Goal: Navigation & Orientation: Find specific page/section

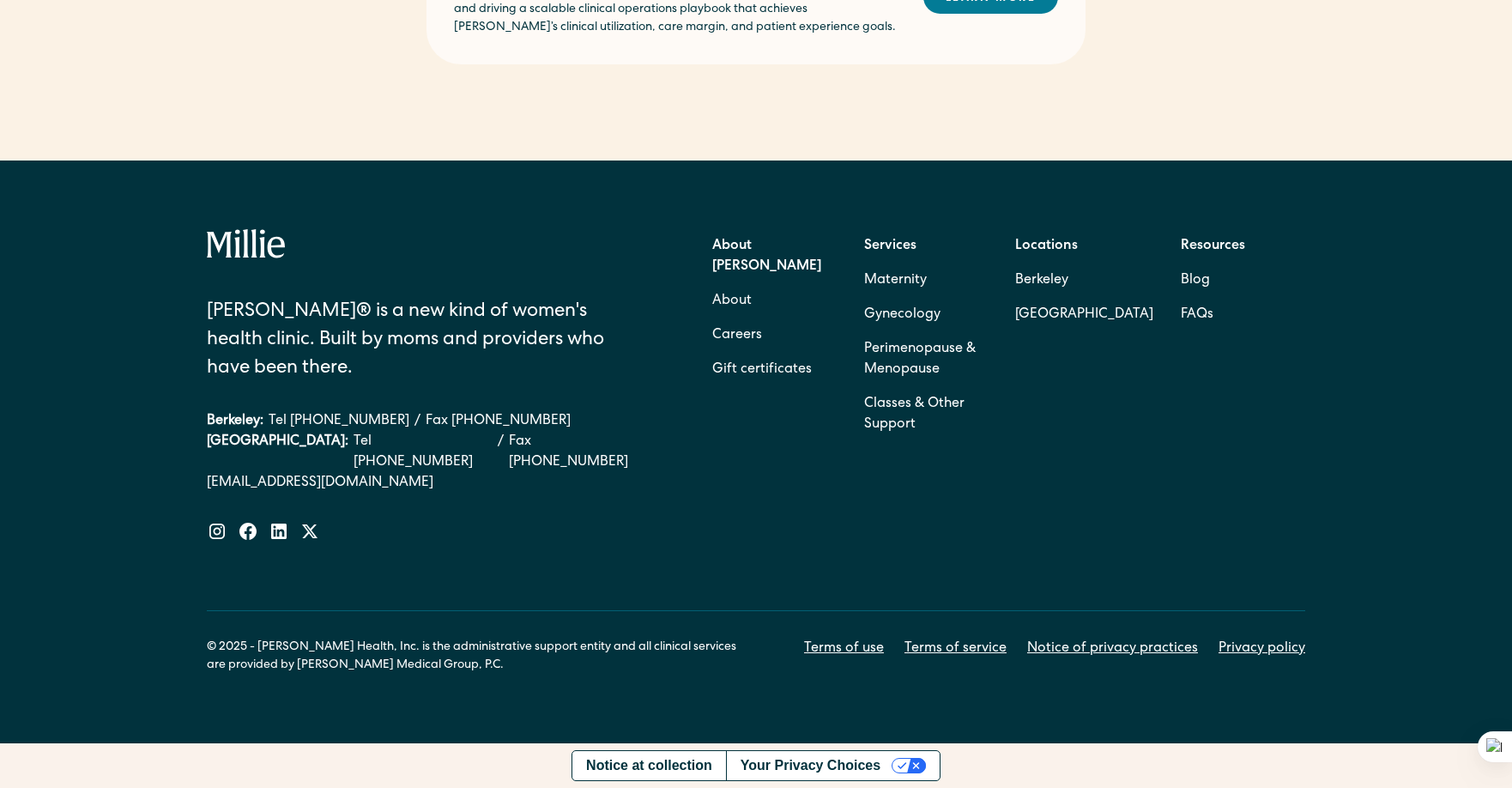
scroll to position [1459, 0]
click at [914, 387] on link "Perimenopause & Menopause" at bounding box center [926, 360] width 125 height 55
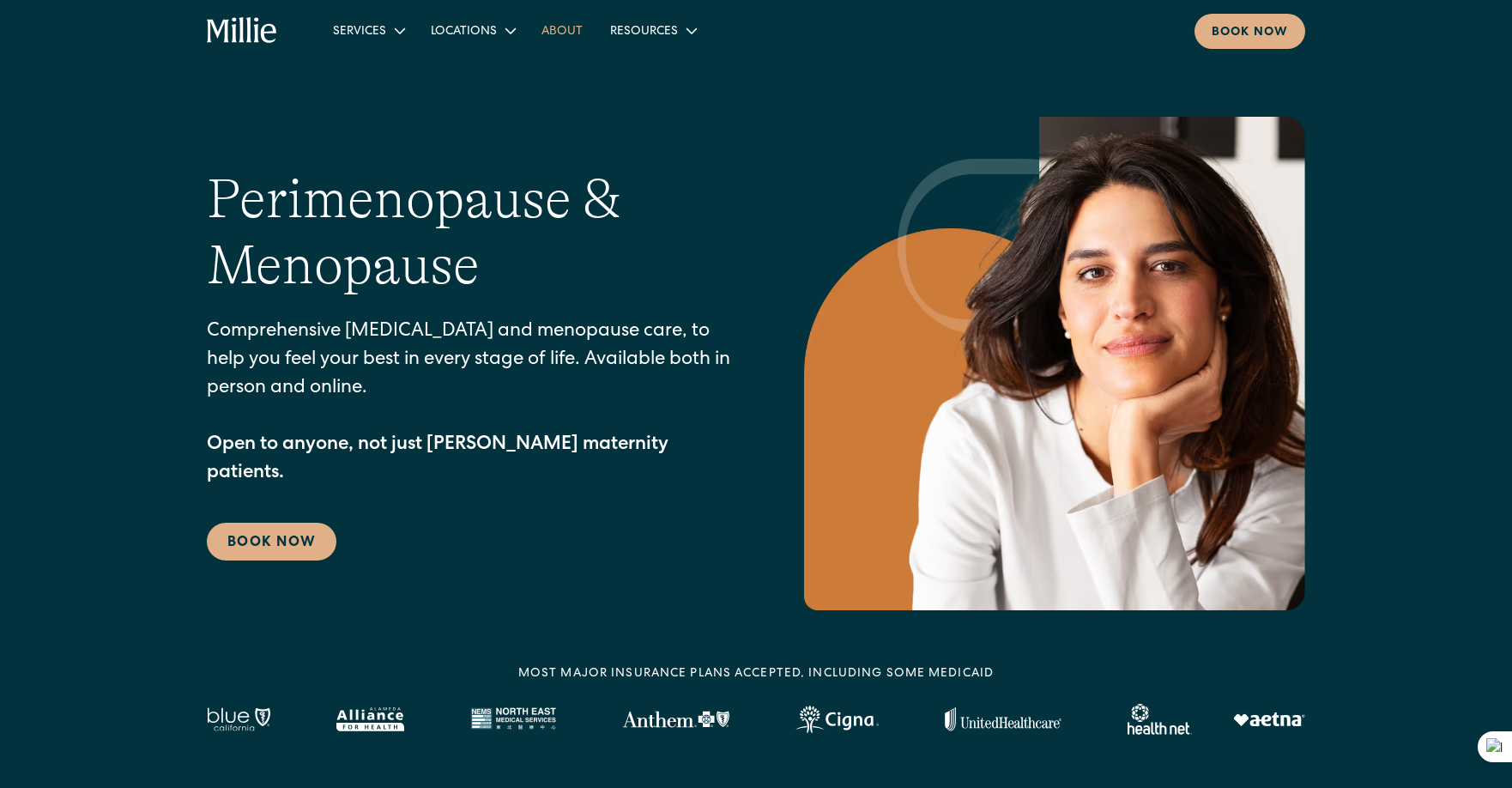
click at [528, 35] on link "About" at bounding box center [562, 30] width 69 height 28
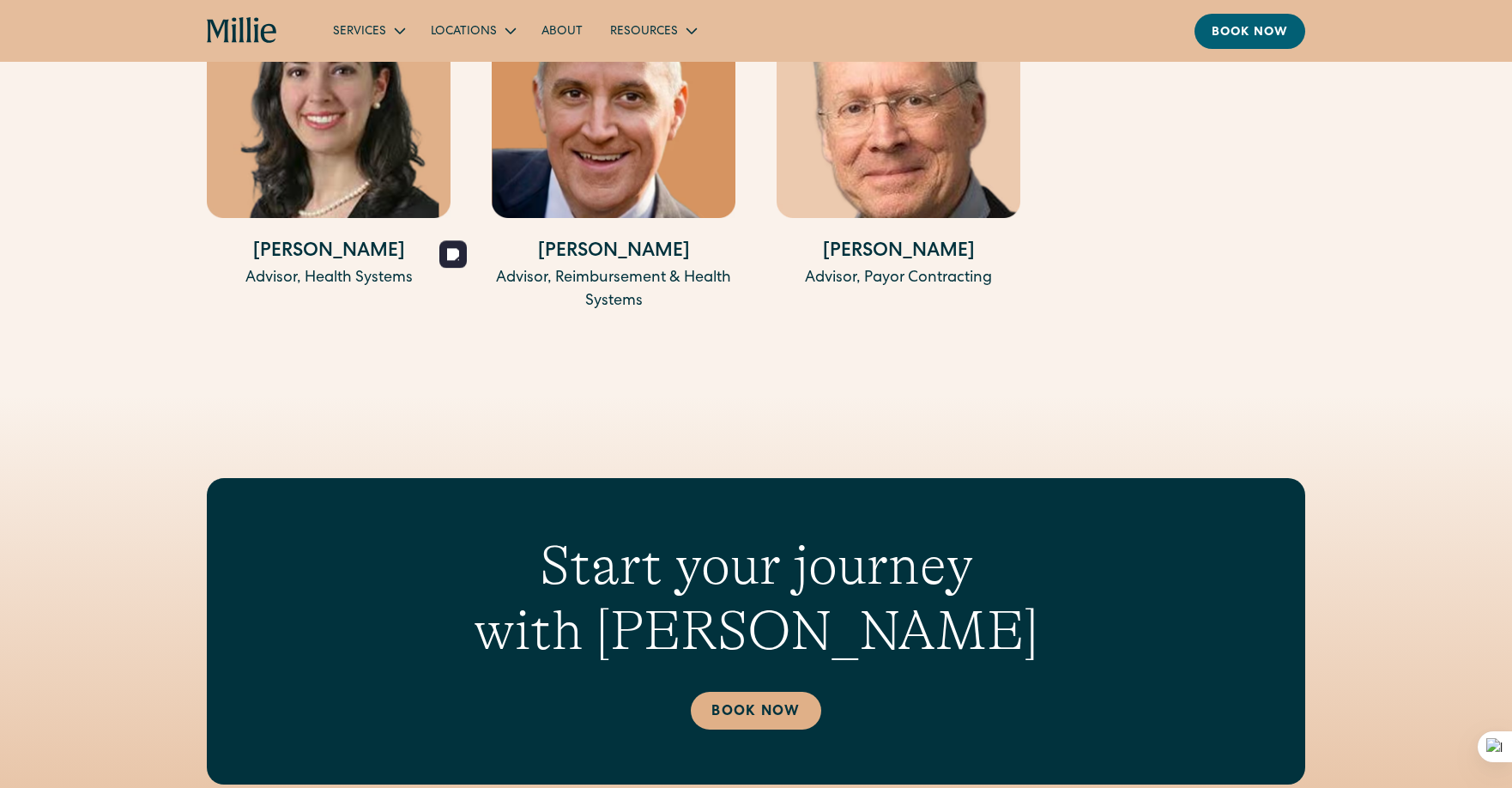
scroll to position [4107, 0]
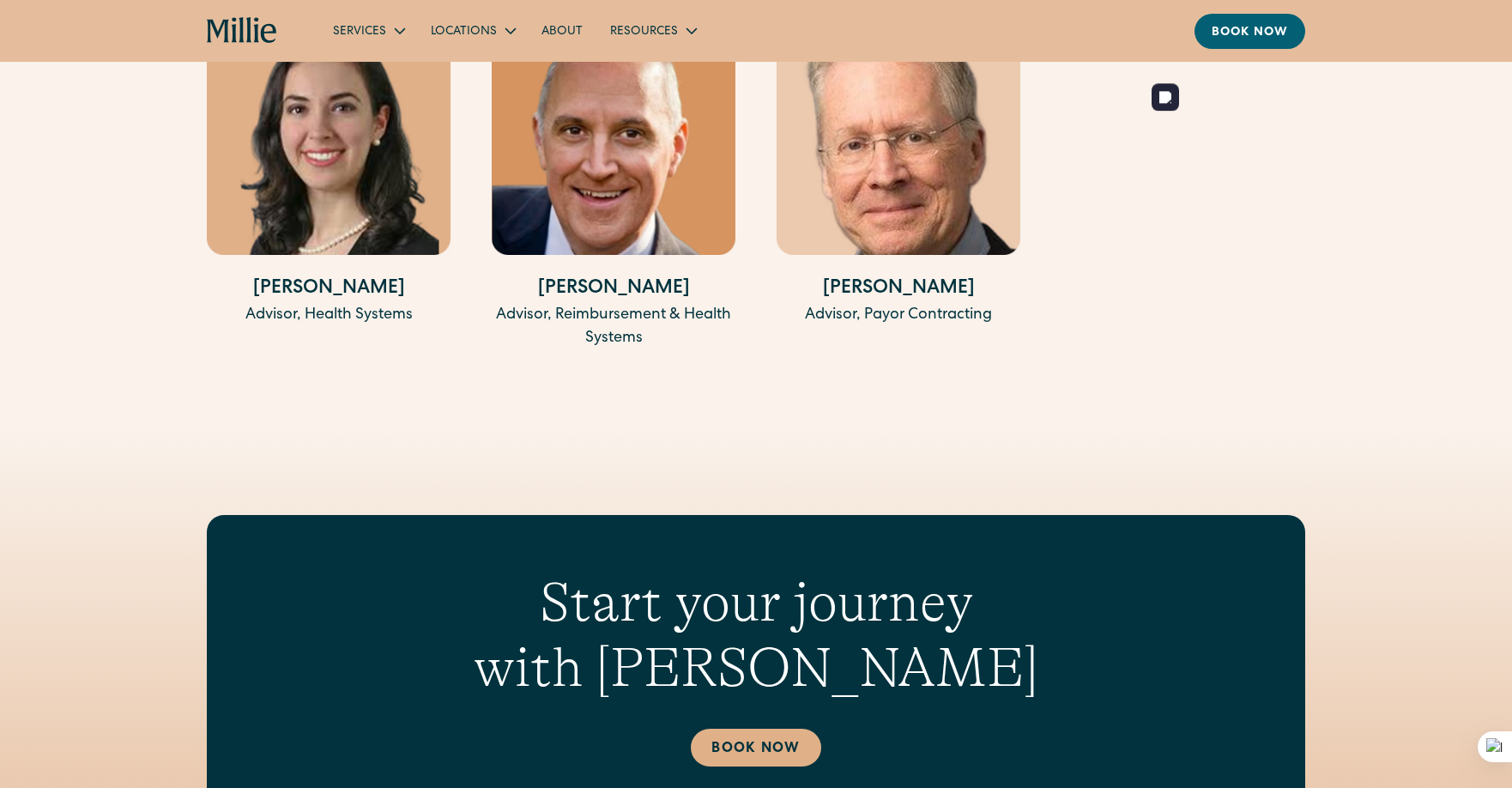
drag, startPoint x: 1239, startPoint y: 405, endPoint x: 1318, endPoint y: 408, distance: 79.1
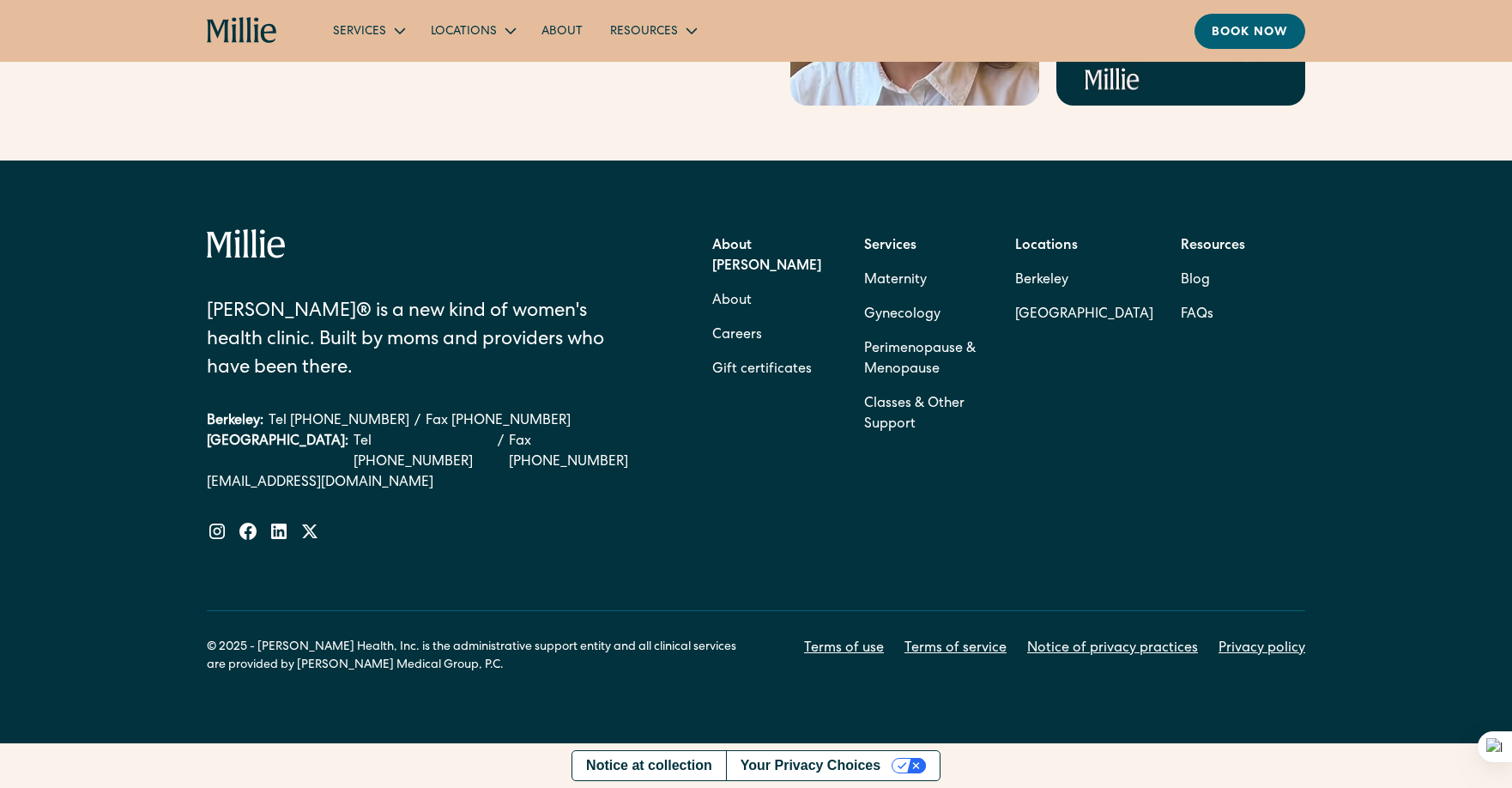
scroll to position [6885, 0]
click at [1130, 312] on link "[GEOGRAPHIC_DATA]" at bounding box center [1084, 314] width 138 height 35
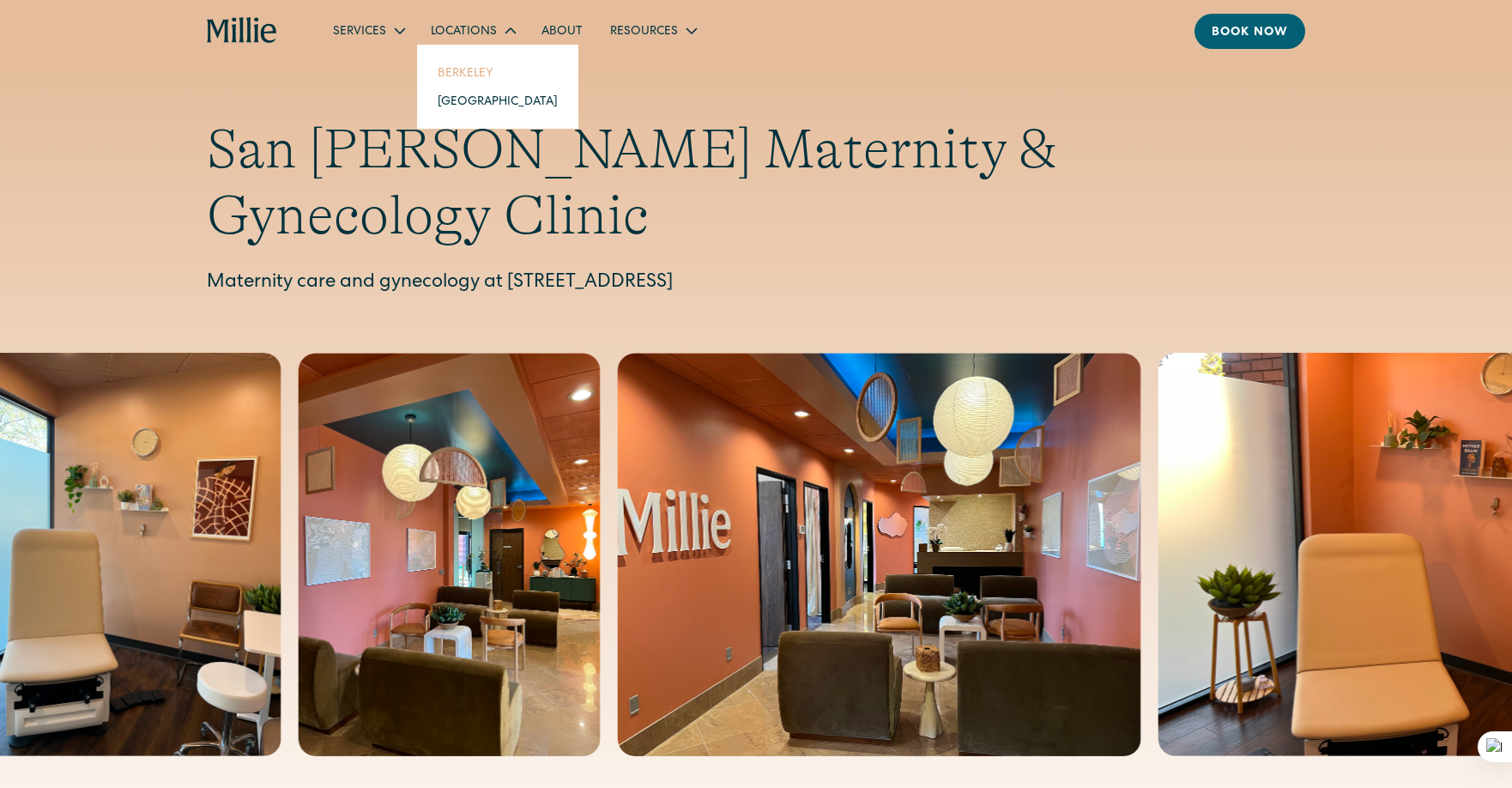
click at [424, 86] on link "Berkeley" at bounding box center [498, 73] width 148 height 28
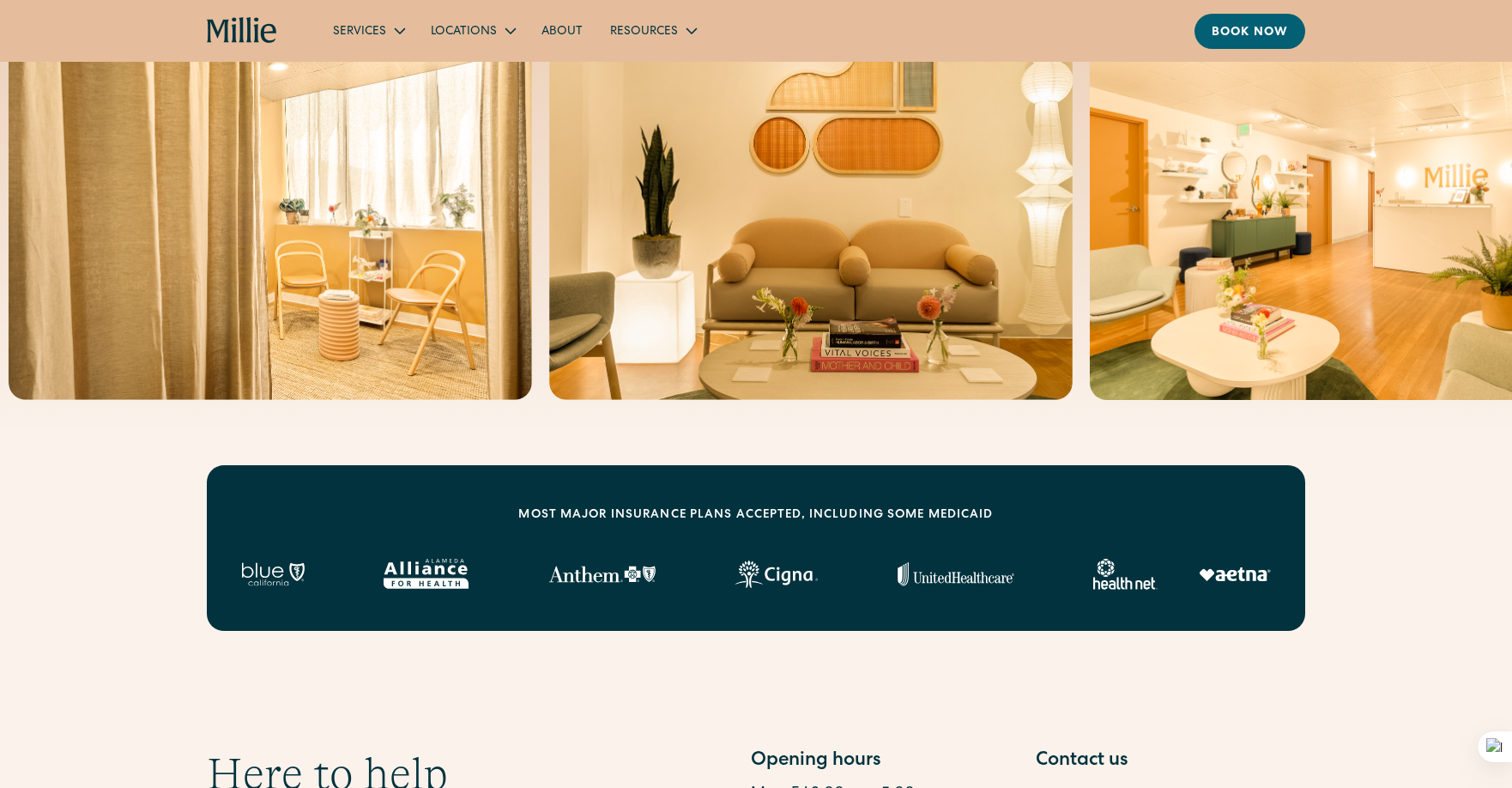
scroll to position [293, 0]
